Goal: Find contact information: Find contact information

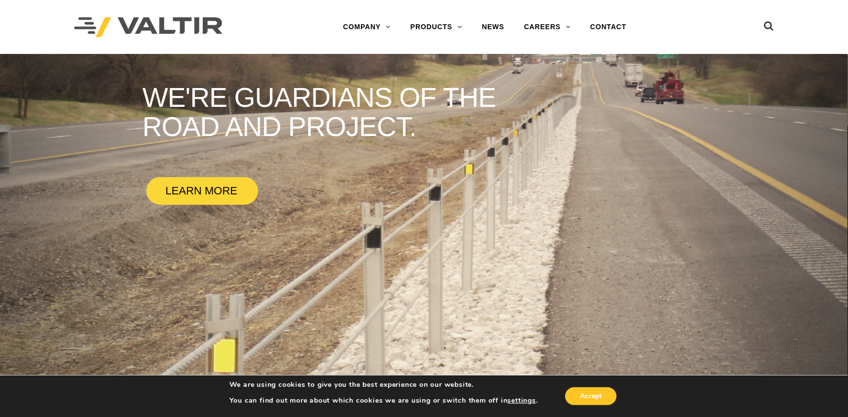
click at [769, 18] on link at bounding box center [769, 24] width 10 height 18
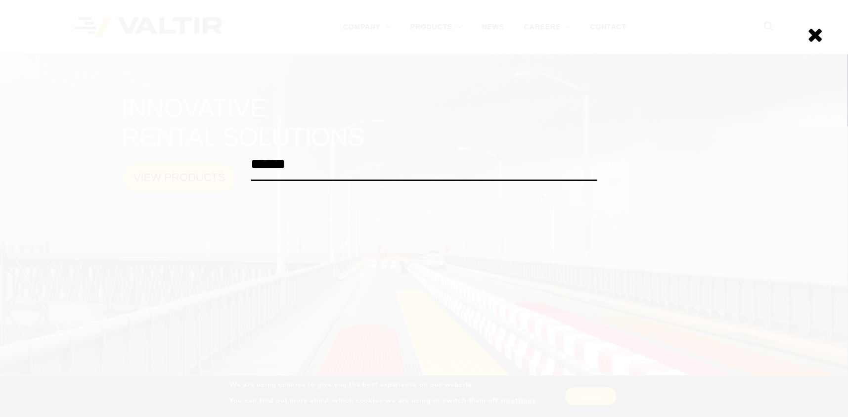
type input "******"
click input "******" at bounding box center [0, 0] width 0 height 0
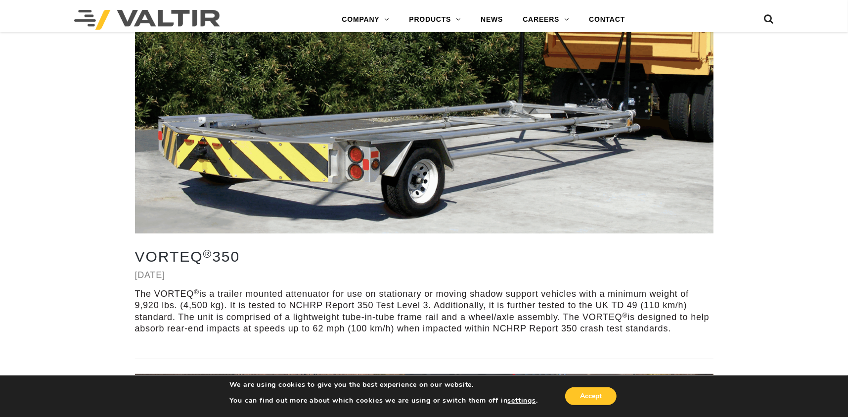
scroll to position [247, 0]
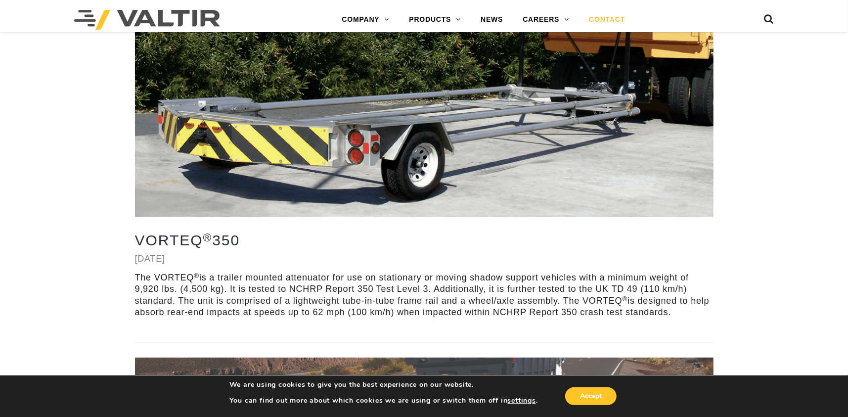
click at [611, 19] on link "CONTACT" at bounding box center [607, 20] width 56 height 20
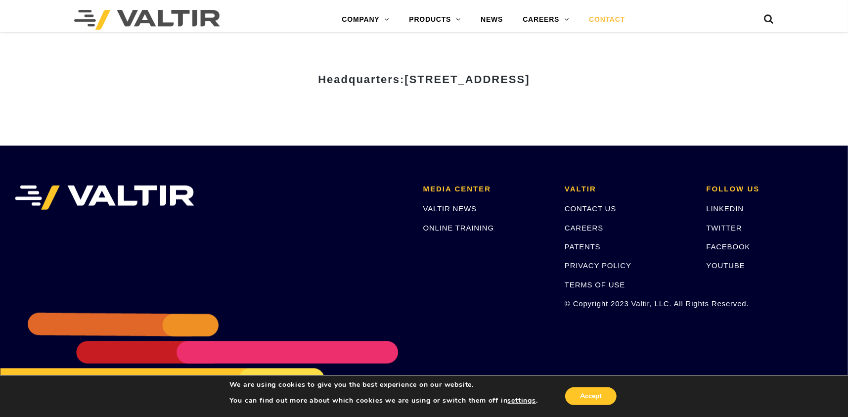
scroll to position [1368, 0]
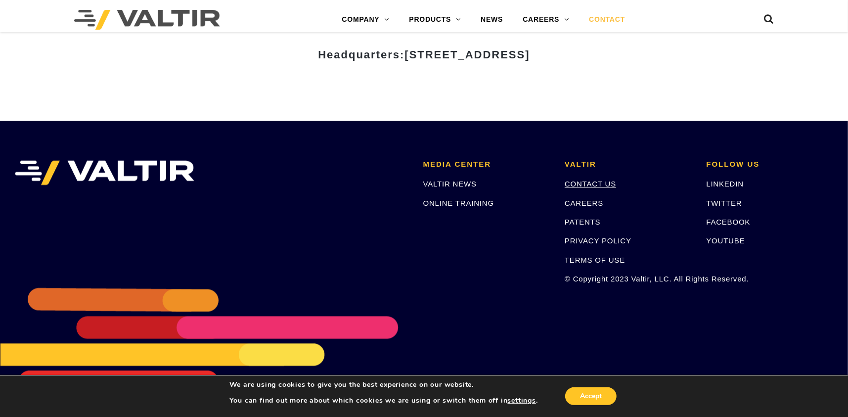
click at [599, 182] on link "CONTACT US" at bounding box center [589, 183] width 51 height 8
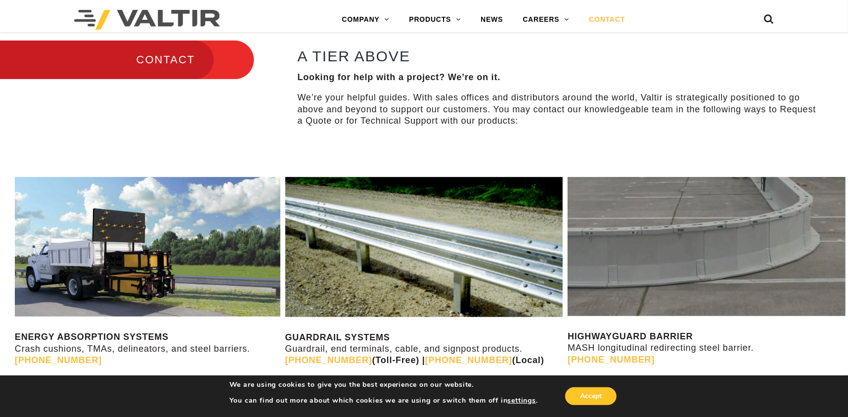
scroll to position [395, 0]
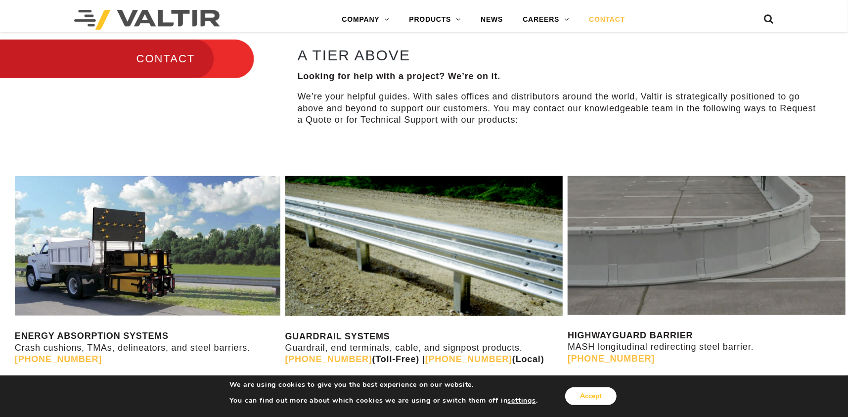
click at [580, 391] on button "Accept" at bounding box center [590, 396] width 51 height 18
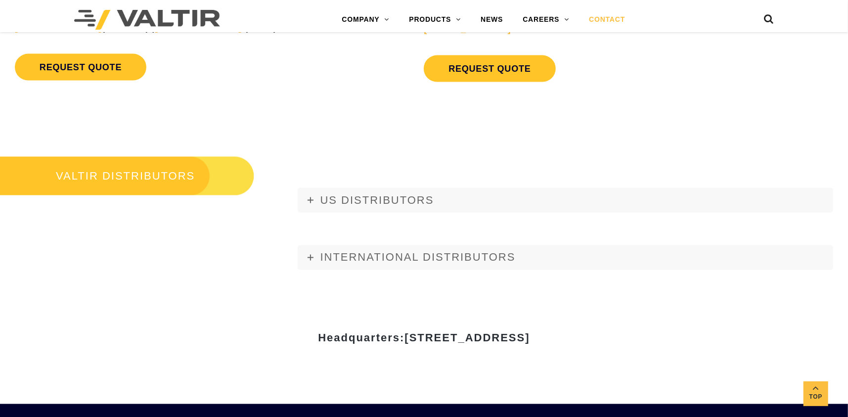
scroll to position [1087, 0]
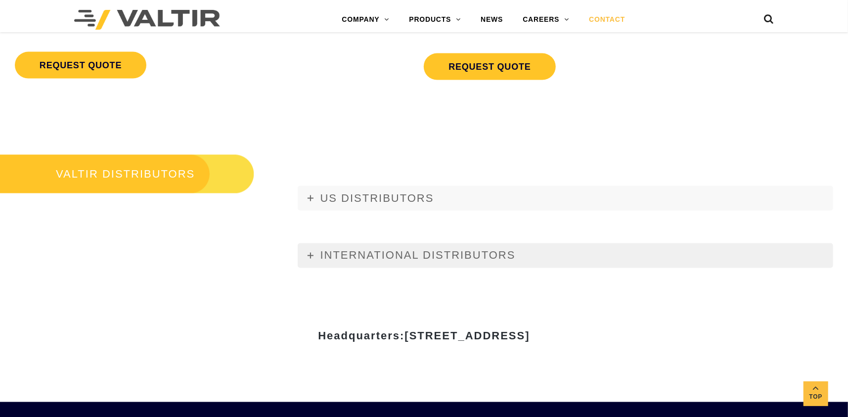
click at [310, 253] on icon at bounding box center [310, 256] width 6 height 6
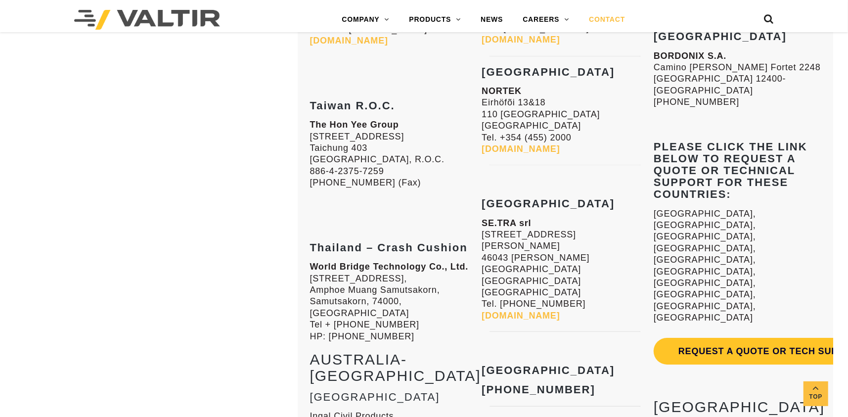
scroll to position [2520, 0]
